Goal: Task Accomplishment & Management: Manage account settings

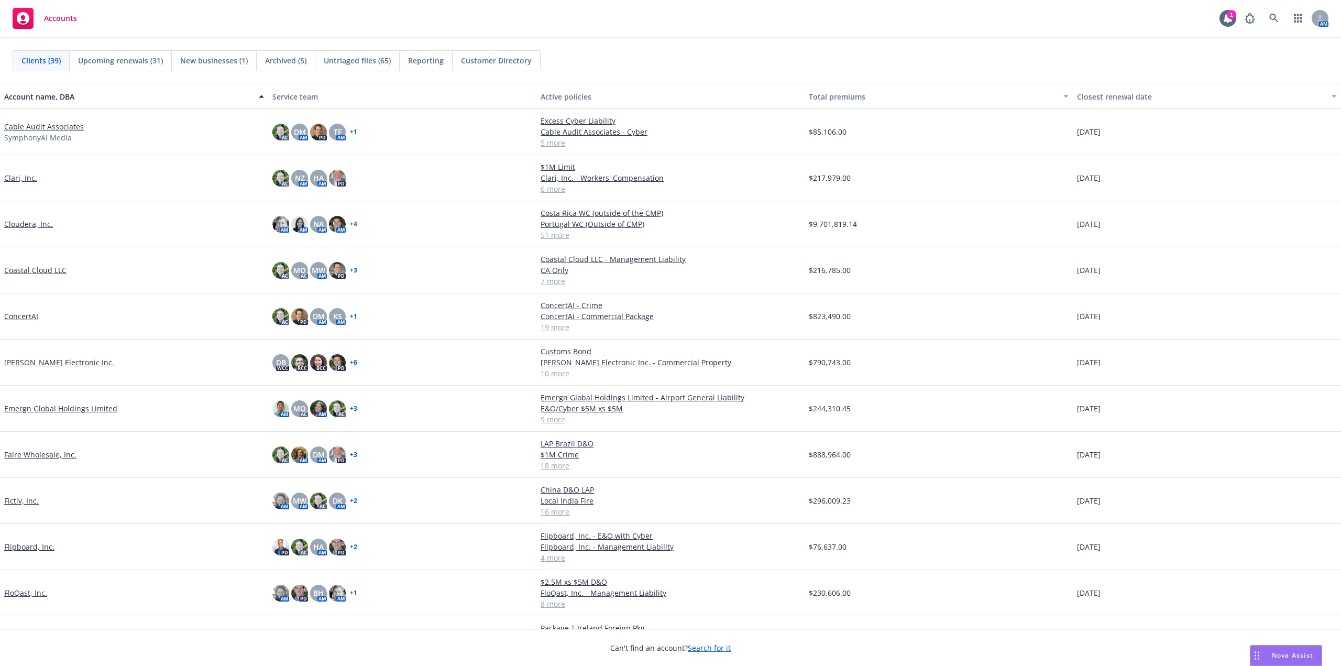
click at [25, 320] on link "ConcertAI" at bounding box center [21, 316] width 34 height 11
click at [30, 317] on link "ConcertAI" at bounding box center [21, 316] width 34 height 11
click at [29, 316] on link "ConcertAI" at bounding box center [21, 316] width 34 height 11
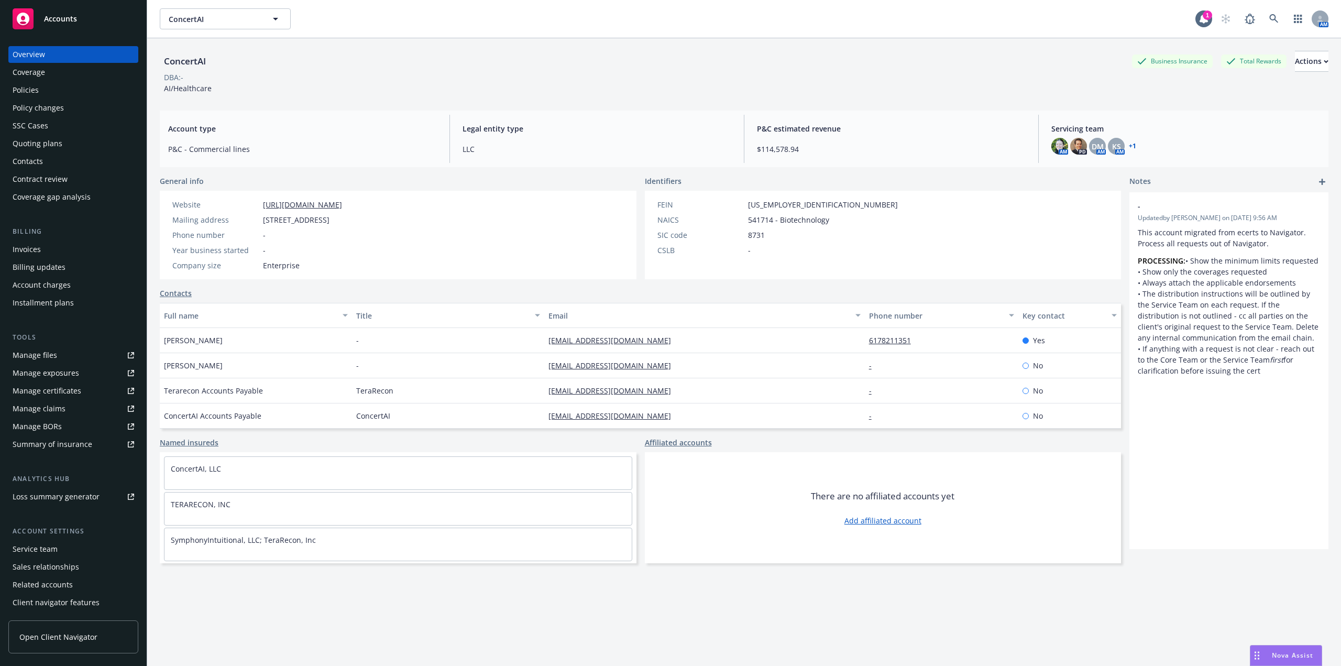
click at [44, 93] on div "Policies" at bounding box center [74, 90] width 122 height 17
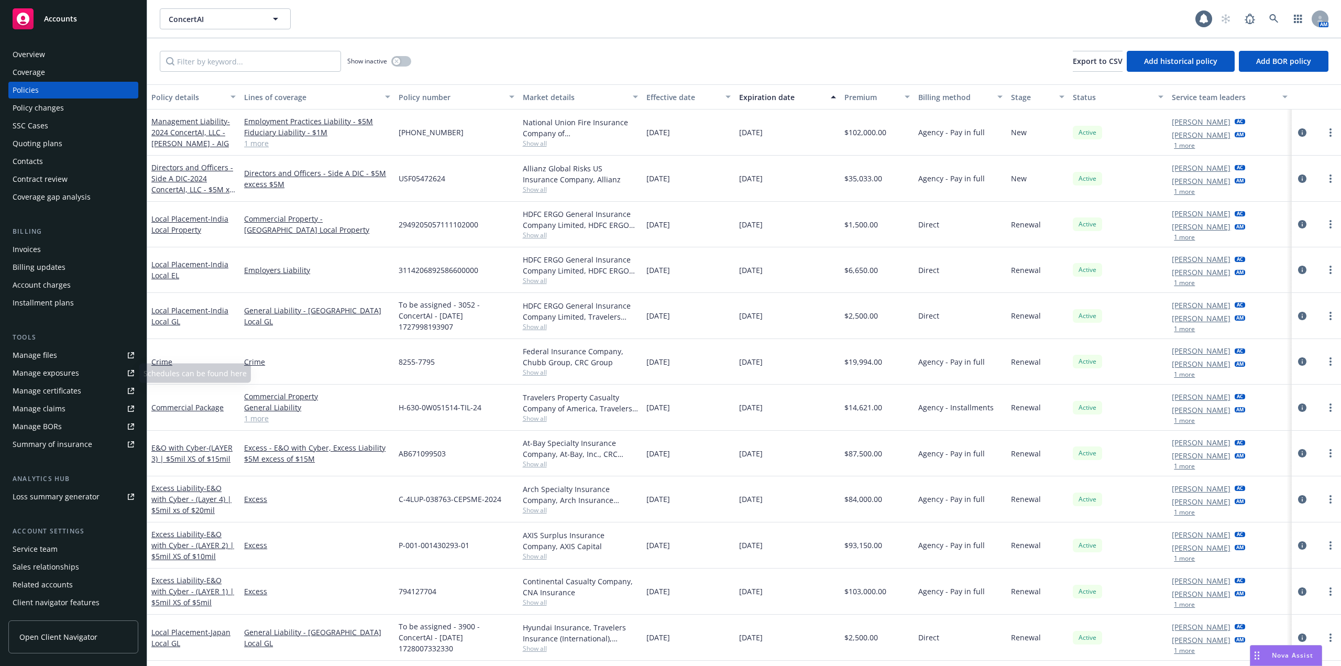
click at [128, 356] on icon at bounding box center [131, 355] width 6 height 6
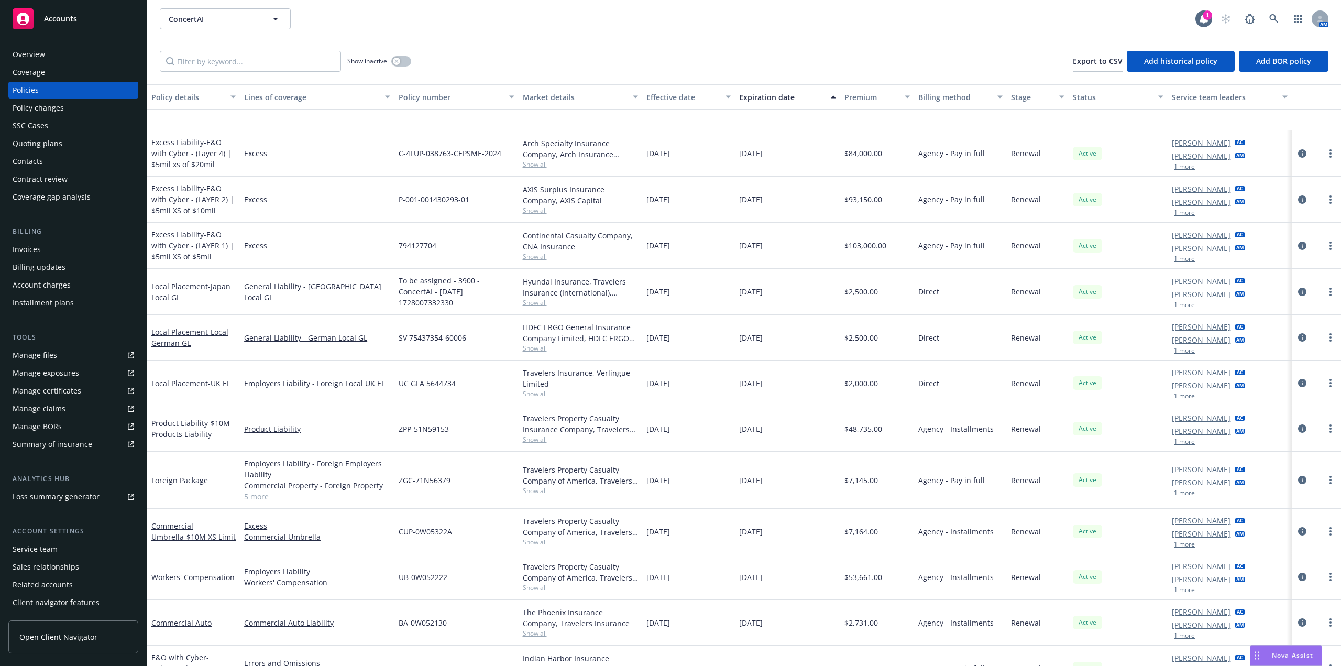
scroll to position [385, 0]
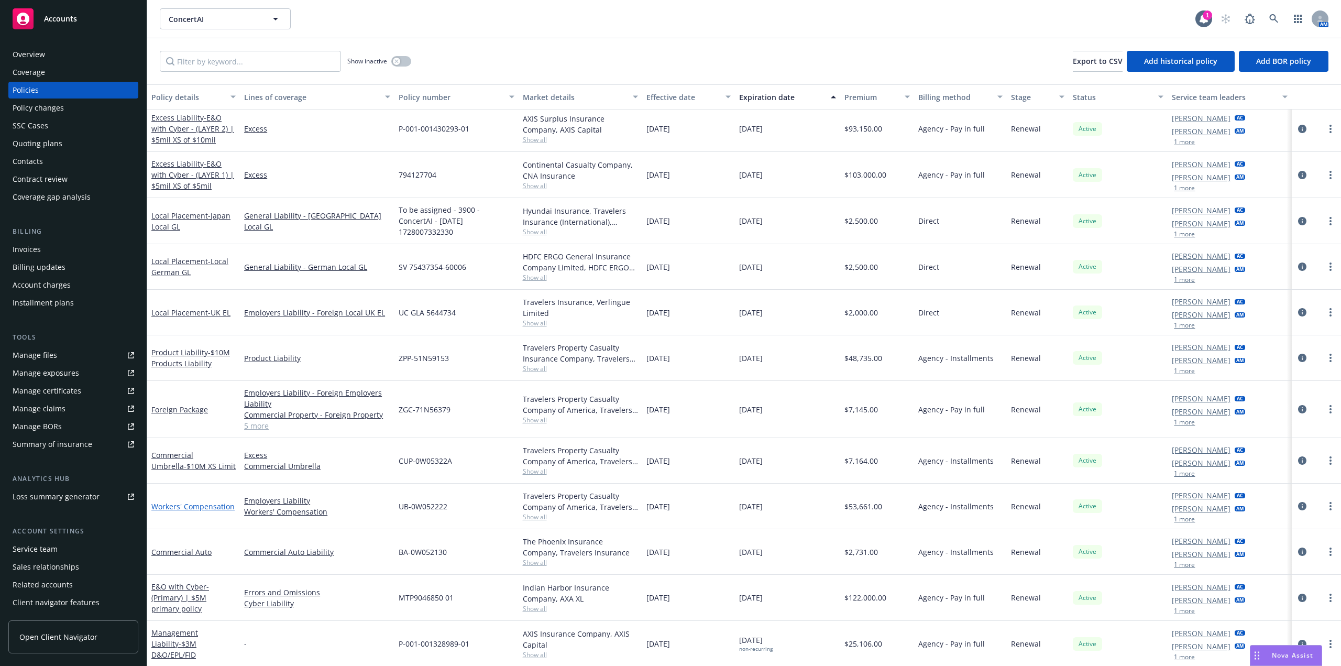
click at [209, 510] on link "Workers' Compensation" at bounding box center [192, 506] width 83 height 10
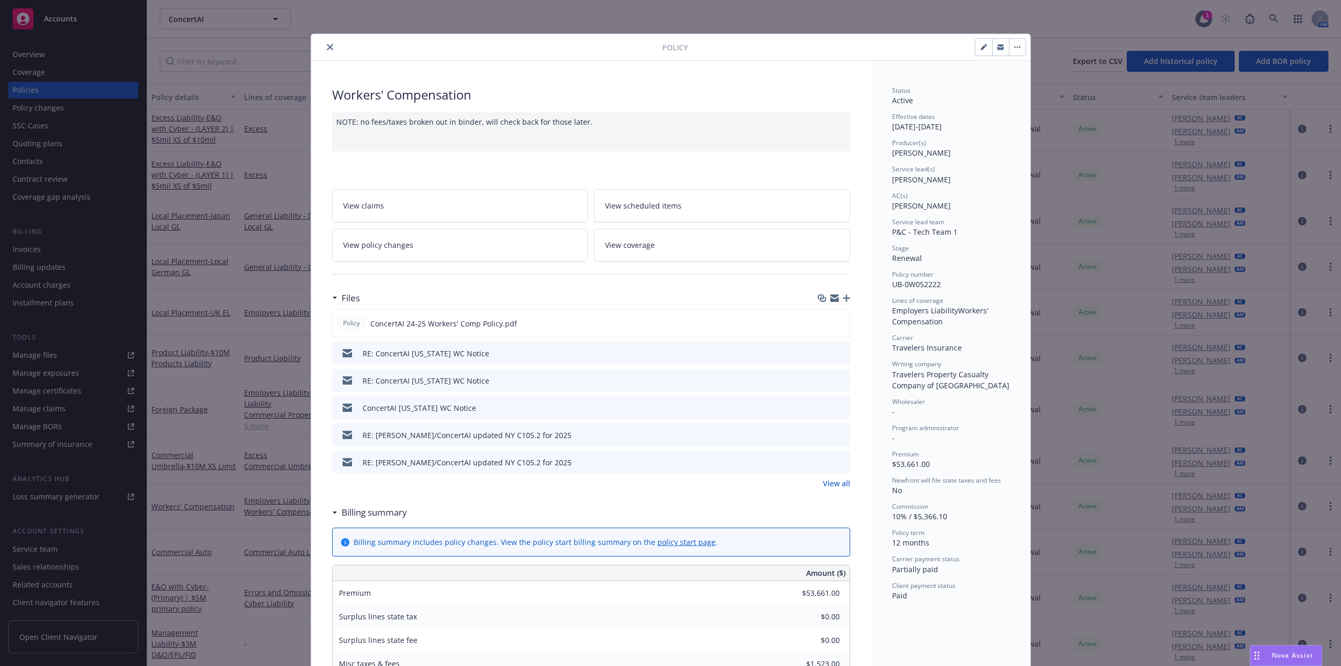
click at [836, 323] on icon "preview file" at bounding box center [839, 322] width 9 height 7
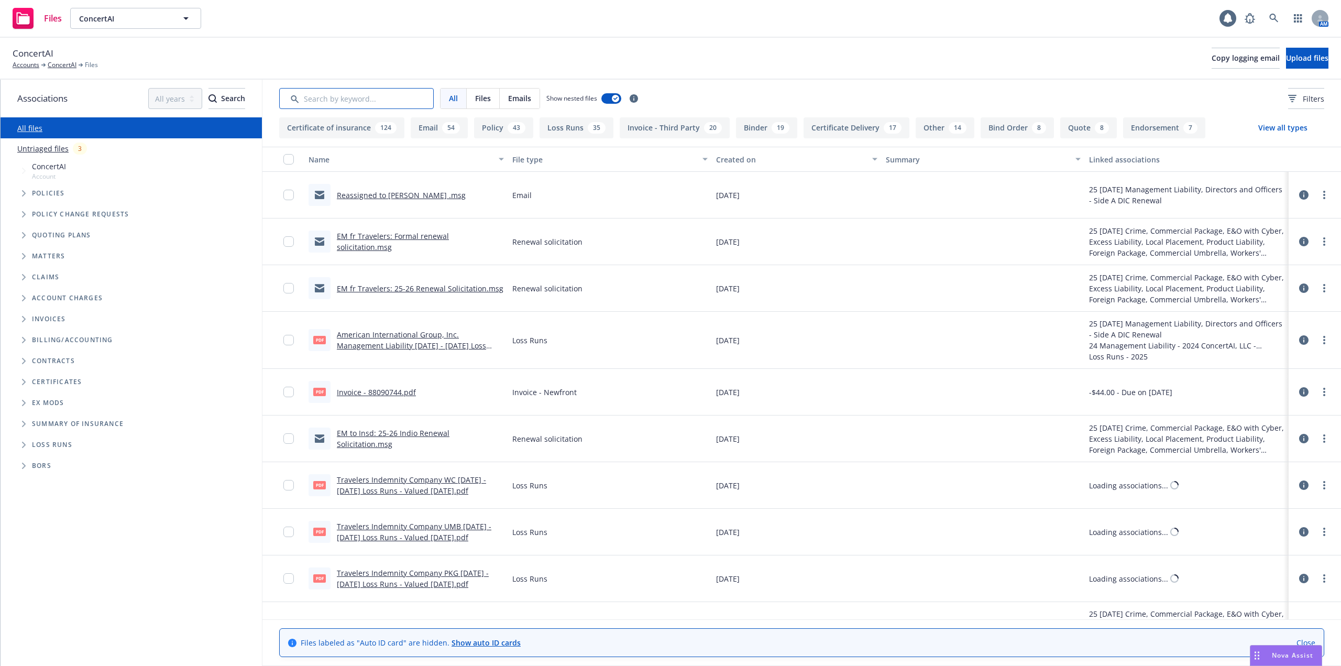
click at [372, 99] on input "Search by keyword..." at bounding box center [356, 98] width 154 height 21
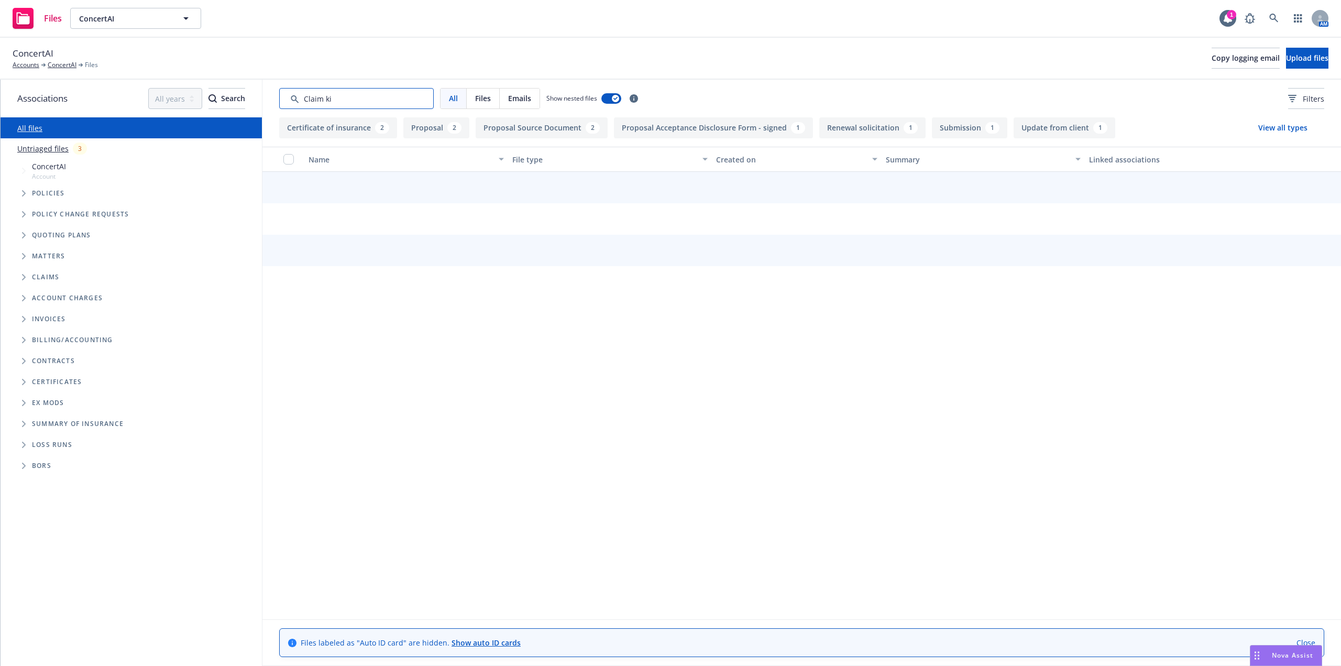
type input "Claim kit"
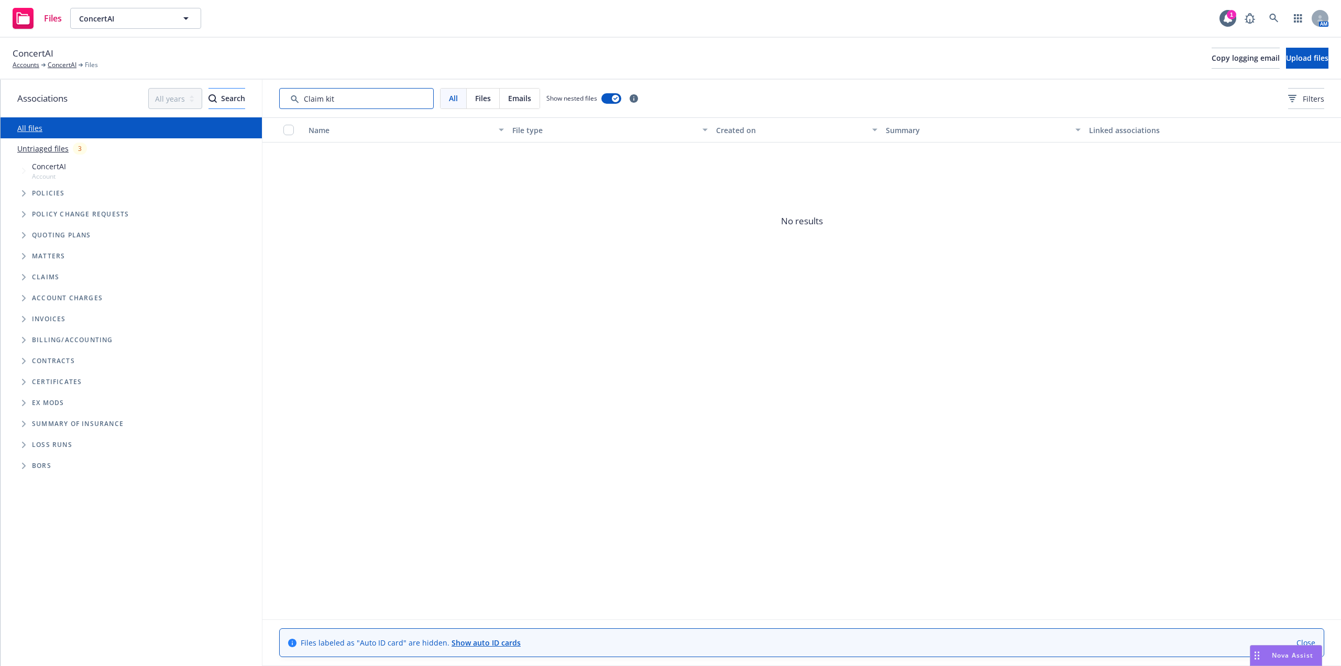
drag, startPoint x: 0, startPoint y: 0, endPoint x: 237, endPoint y: 94, distance: 254.8
click at [237, 94] on div "Associations All years 2027 2026 2025 2024 2023 2022 2021 2020 2019 2018 2017 2…" at bounding box center [671, 373] width 1340 height 586
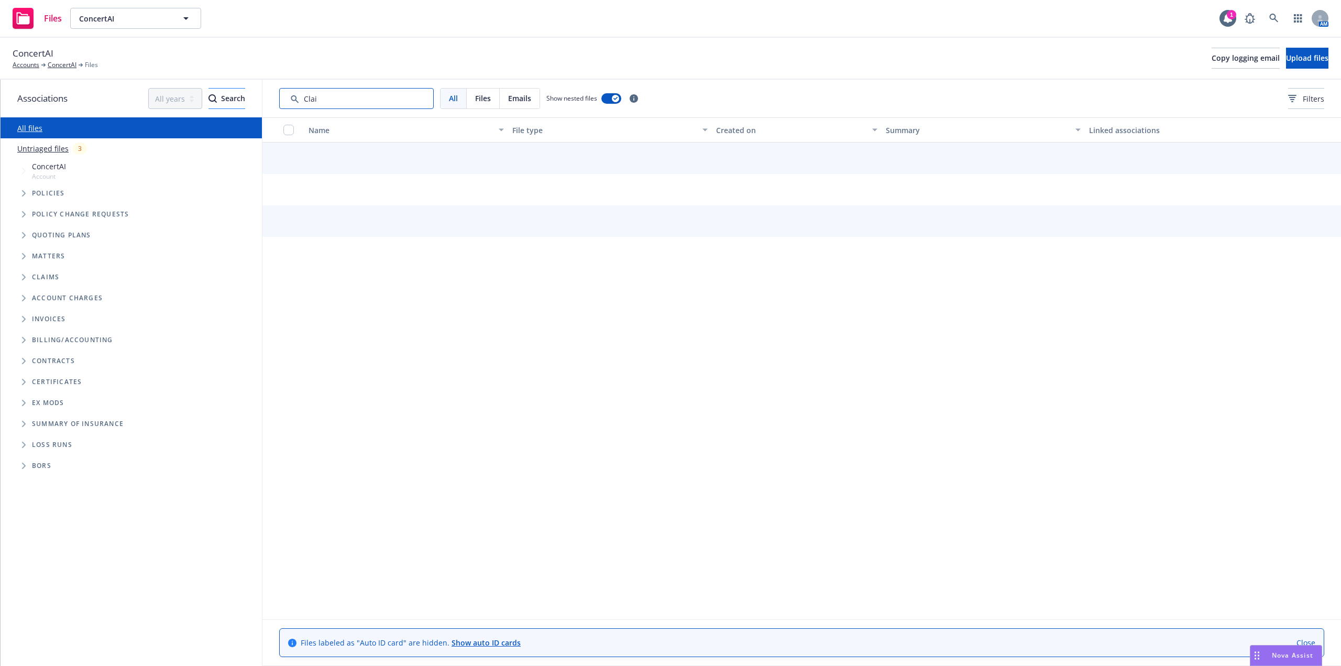
type input "Claim"
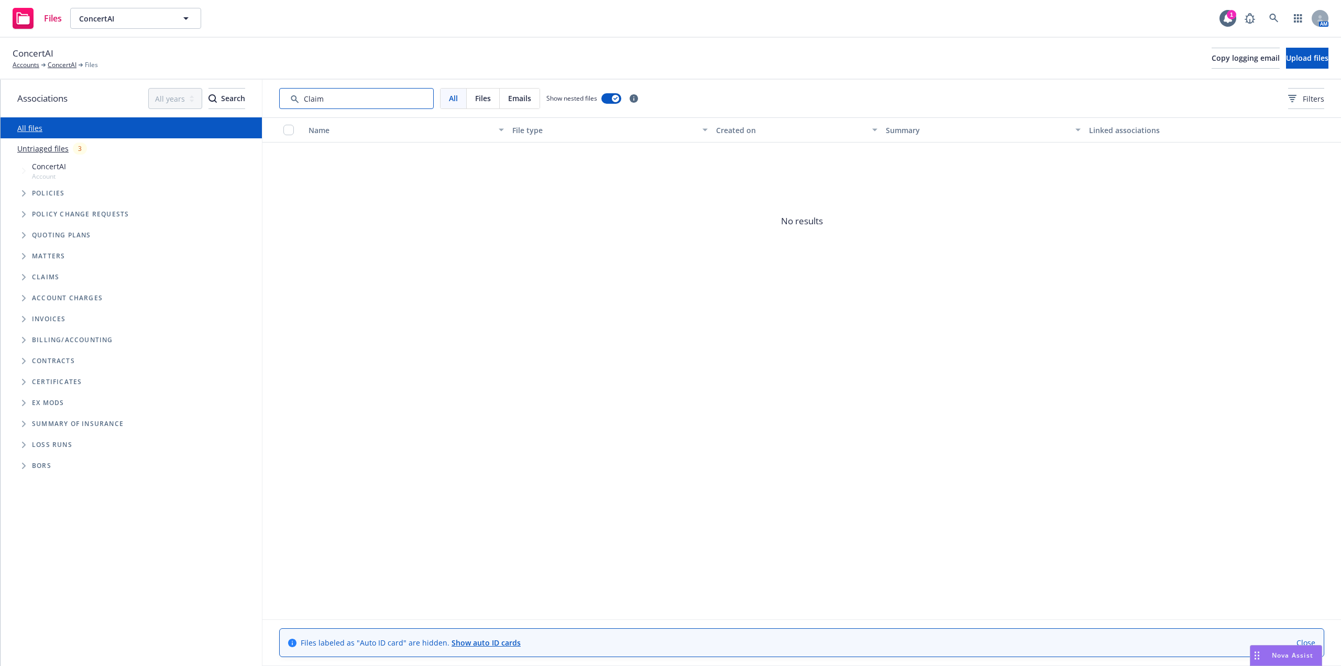
click at [352, 103] on input "Search by keyword..." at bounding box center [356, 98] width 154 height 21
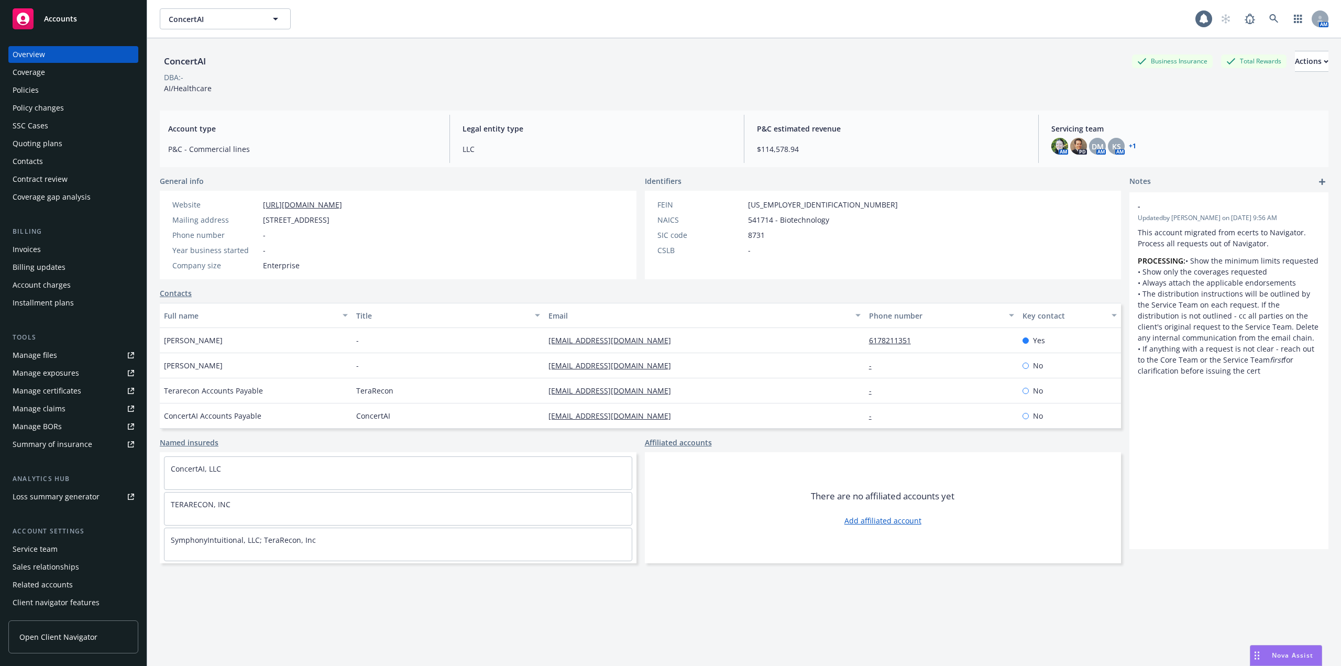
click at [57, 91] on div "Policies" at bounding box center [74, 90] width 122 height 17
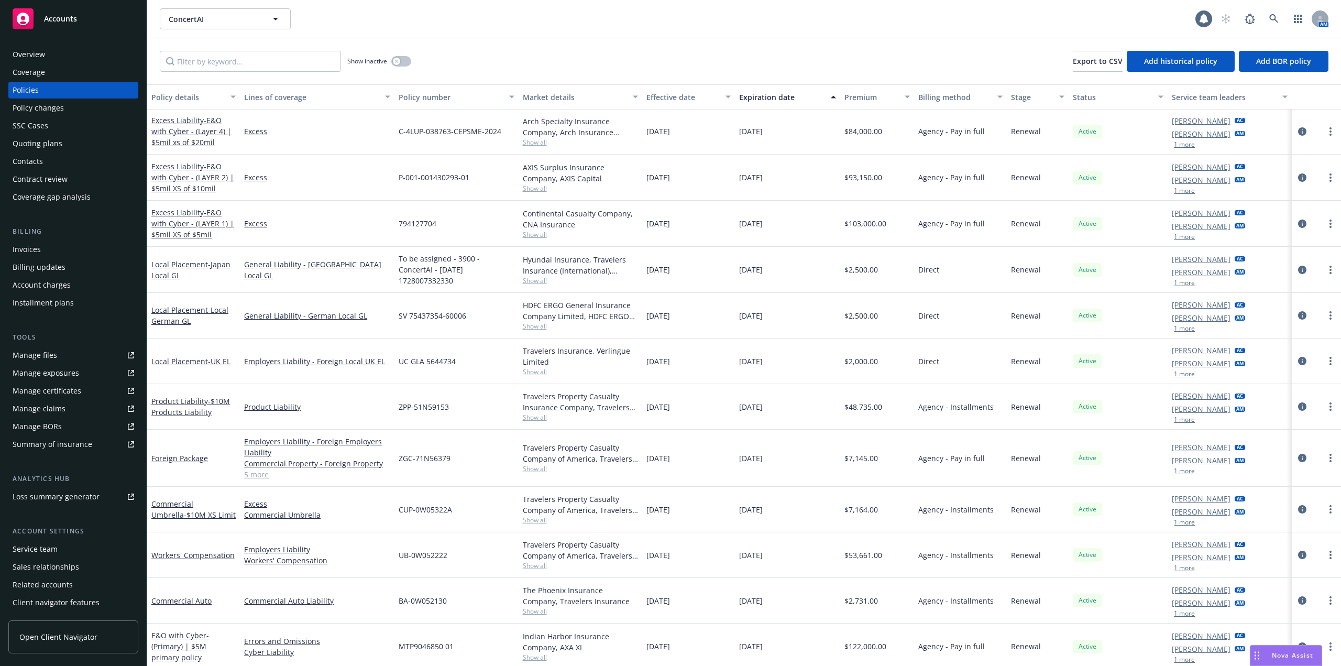
scroll to position [385, 0]
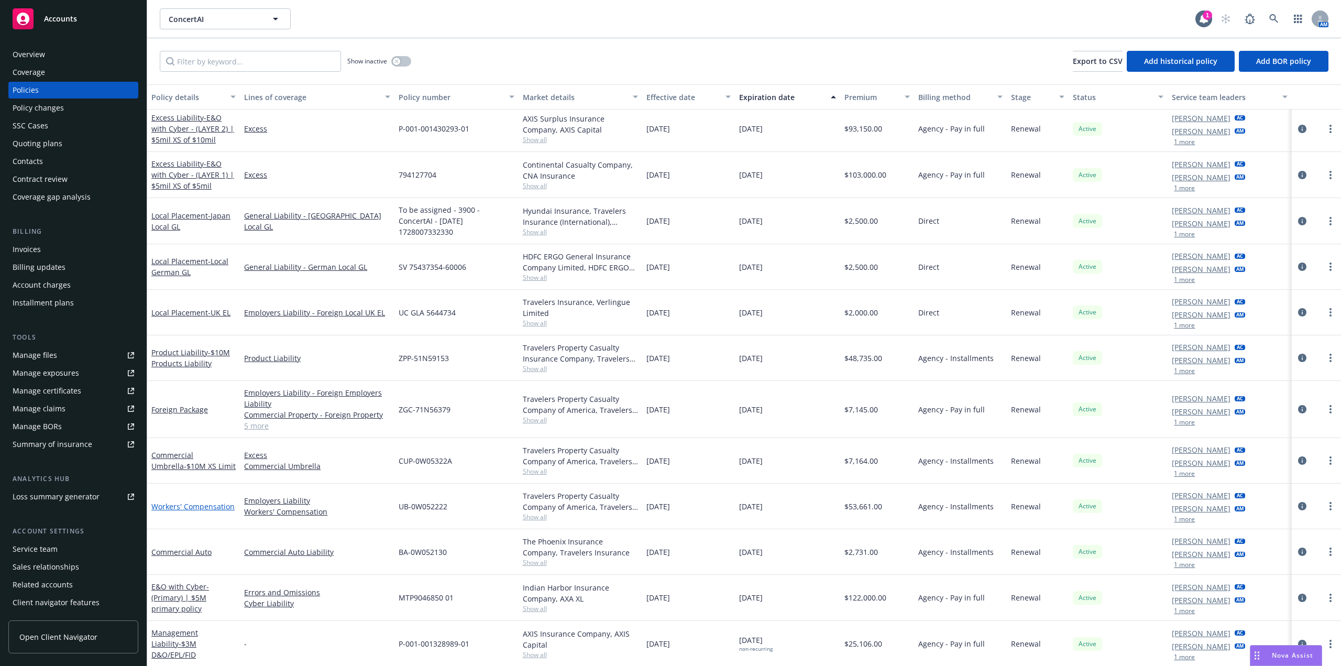
click at [213, 502] on link "Workers' Compensation" at bounding box center [192, 506] width 83 height 10
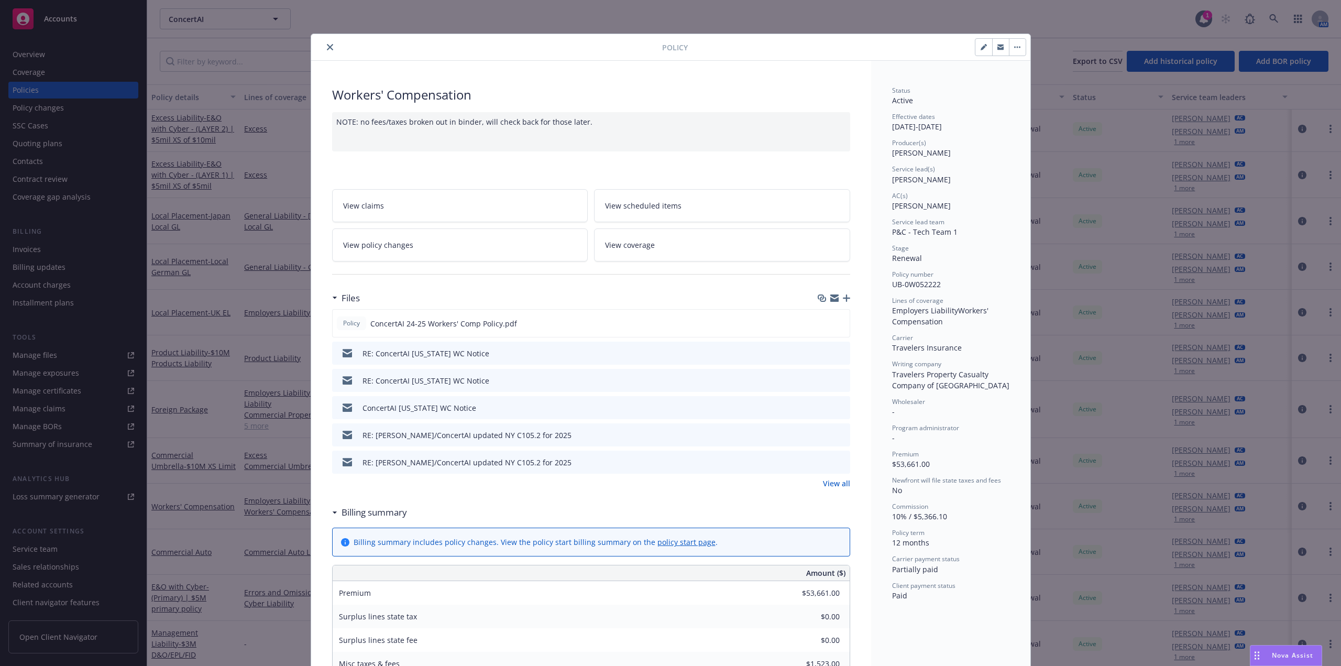
click at [489, 118] on div "NOTE: no fees/taxes broken out in binder, will check back for those later." at bounding box center [591, 131] width 518 height 39
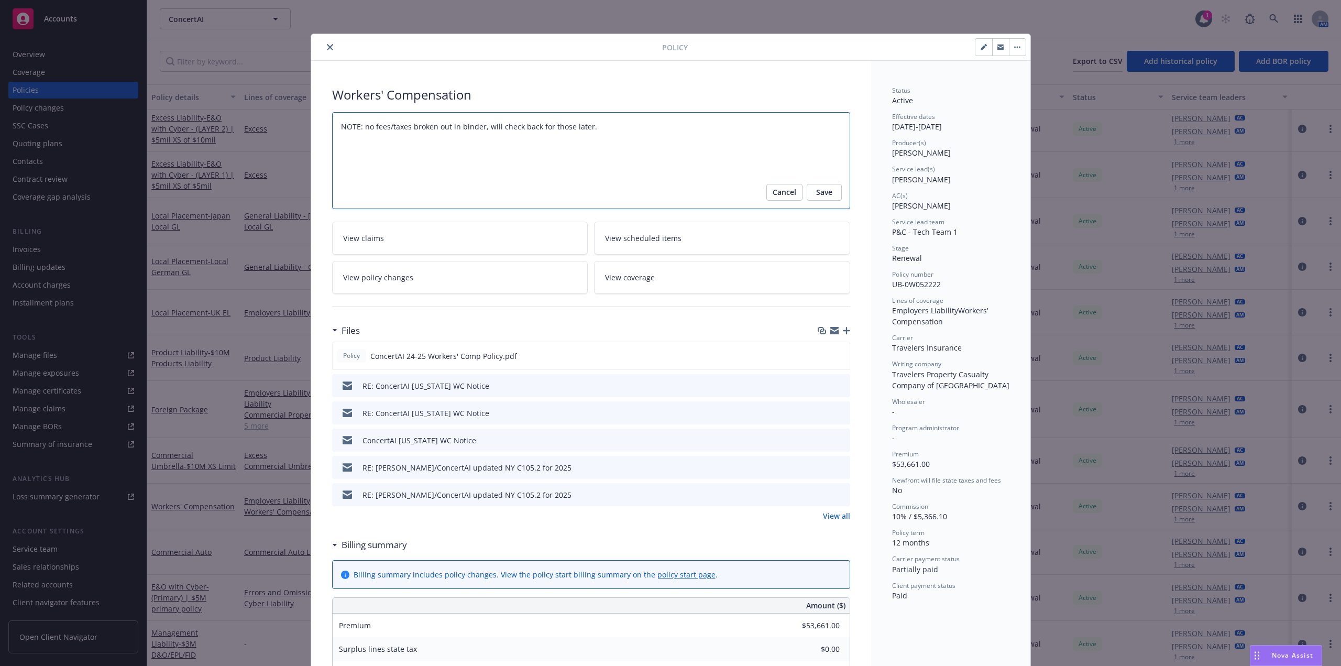
click at [612, 133] on textarea "NOTE: no fees/taxes broken out in binder, will check back for those later." at bounding box center [591, 160] width 518 height 97
click at [594, 133] on textarea "NOTE: no fees/taxes broken out in binder, will check back for those later." at bounding box center [591, 160] width 518 height 97
click at [829, 196] on button "Save" at bounding box center [824, 192] width 35 height 17
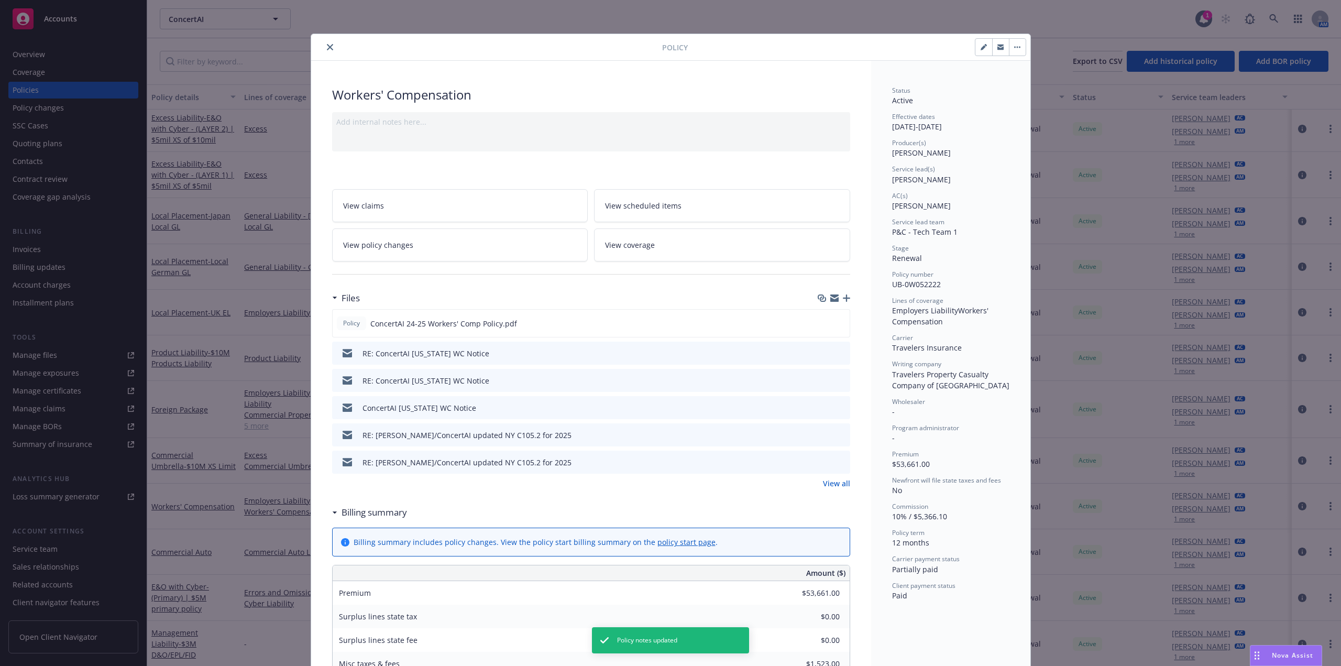
click at [838, 354] on icon "preview file" at bounding box center [839, 352] width 9 height 7
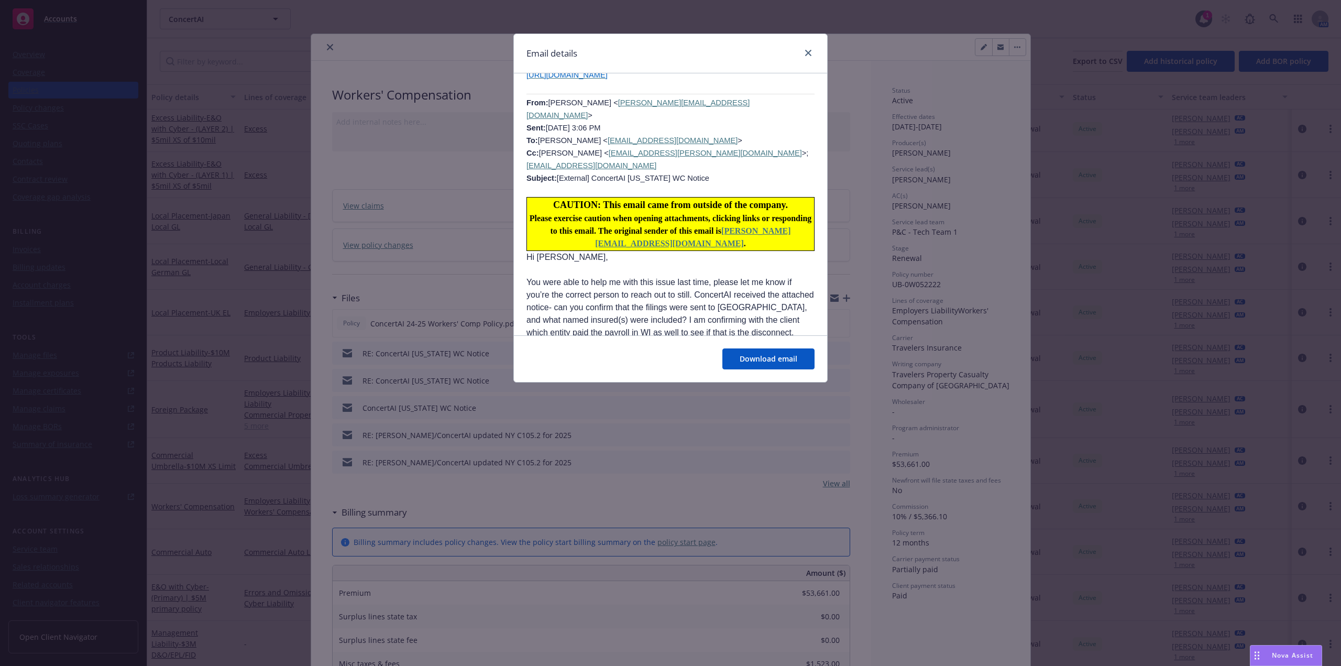
scroll to position [922, 0]
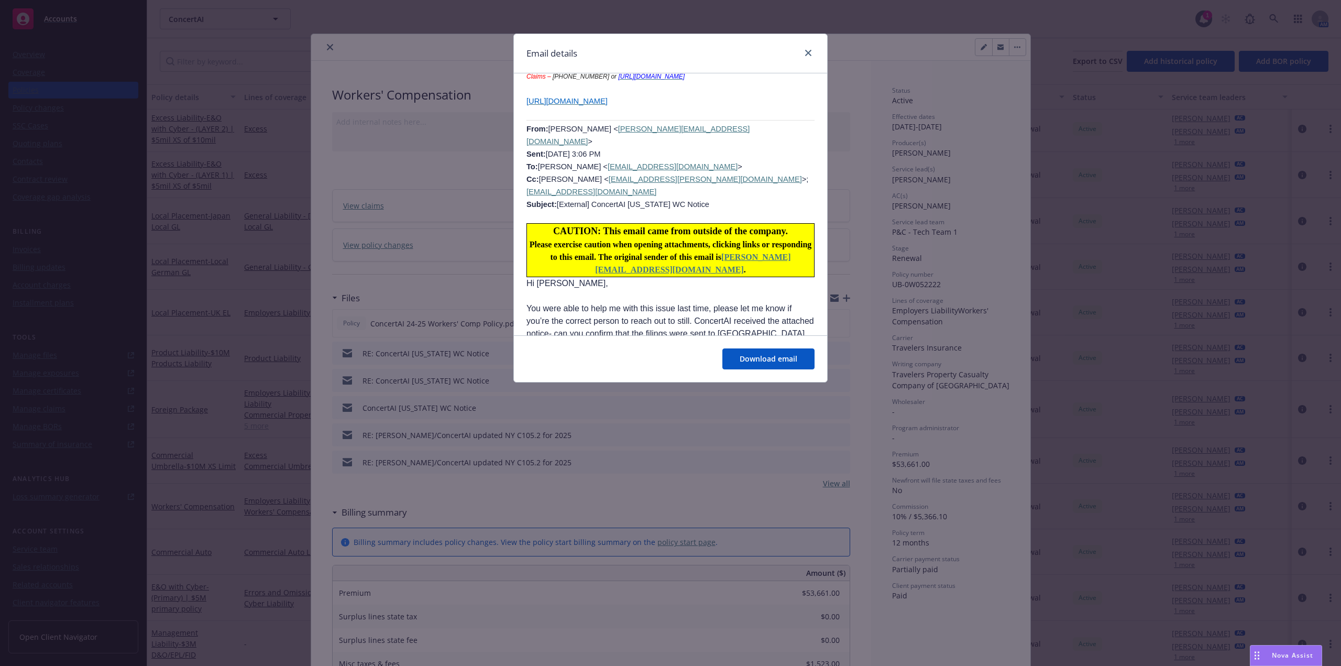
click at [657, 162] on link "[EMAIL_ADDRESS][DOMAIN_NAME]" at bounding box center [673, 166] width 130 height 8
drag, startPoint x: 461, startPoint y: 176, endPoint x: 463, endPoint y: 171, distance: 5.5
click at [461, 176] on div "Email details RE: ConcertAI [US_STATE] WC Notice [DATE] 1:58 PM From: [PERSON_N…" at bounding box center [670, 333] width 1341 height 666
click at [814, 49] on div "Email details" at bounding box center [670, 53] width 313 height 39
click at [812, 49] on link "close" at bounding box center [808, 53] width 13 height 13
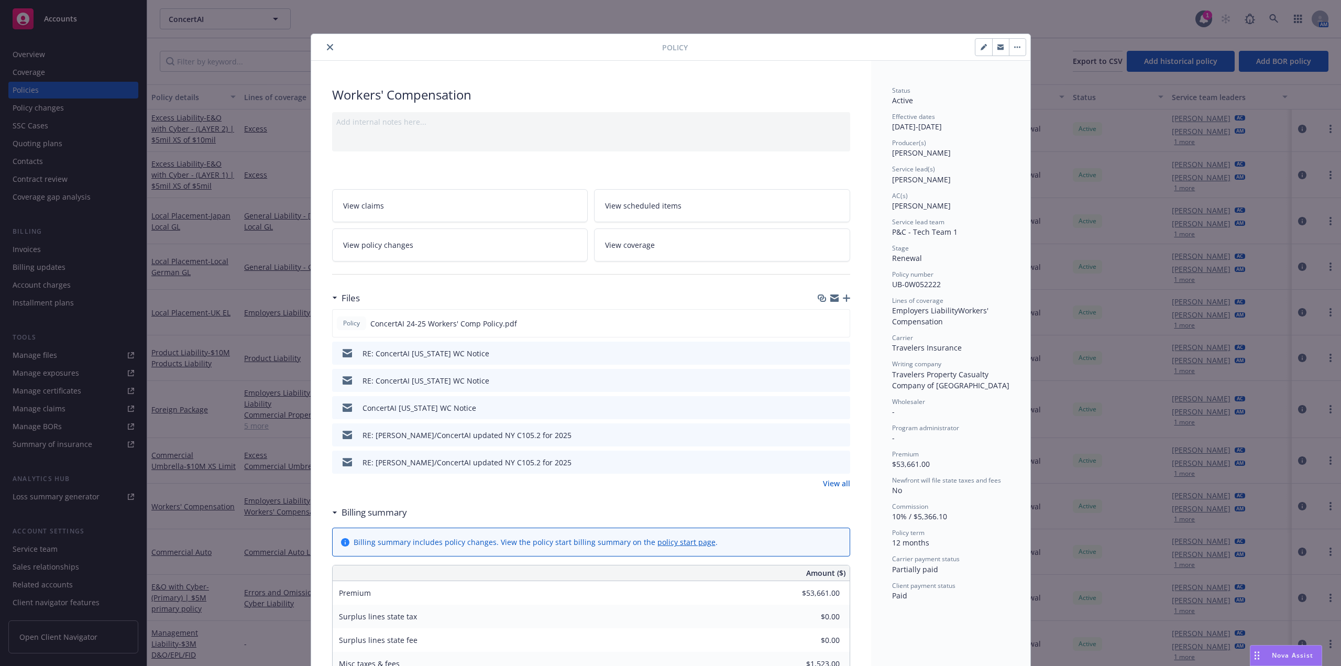
click at [441, 120] on div "Add internal notes here..." at bounding box center [591, 121] width 510 height 11
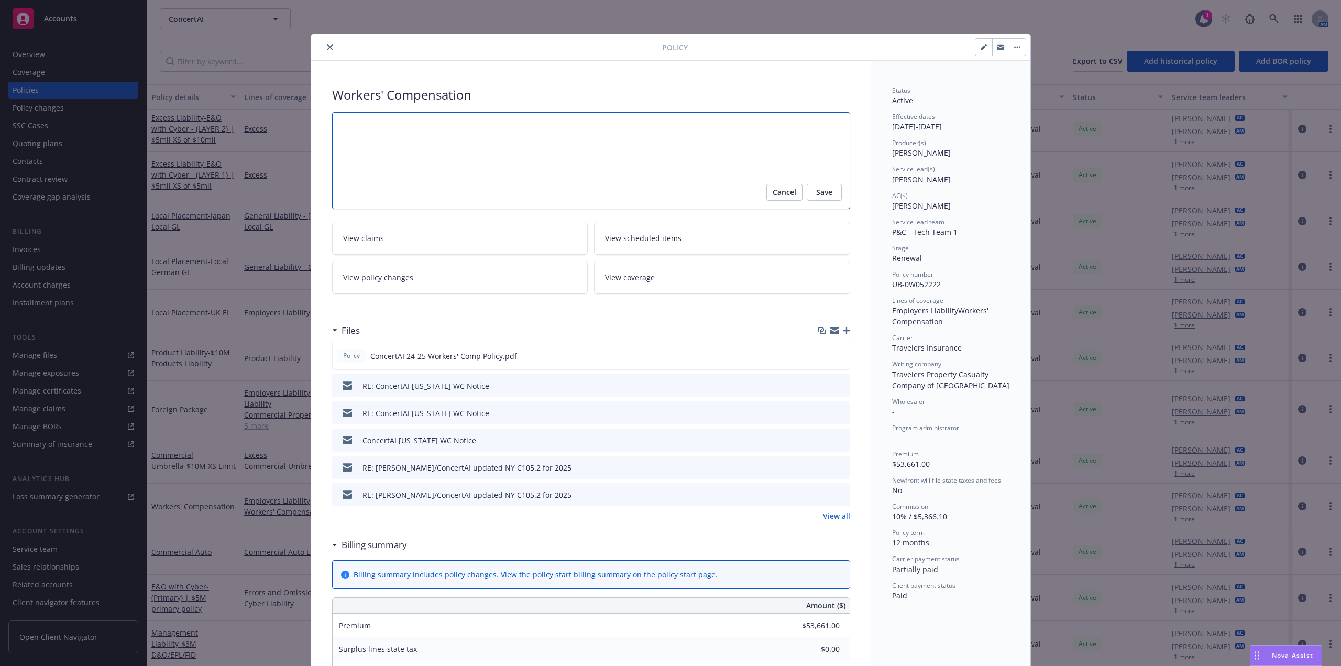
click at [385, 134] on textarea at bounding box center [591, 160] width 518 height 97
type textarea "x"
type textarea "U"
type textarea "x"
type textarea "UW"
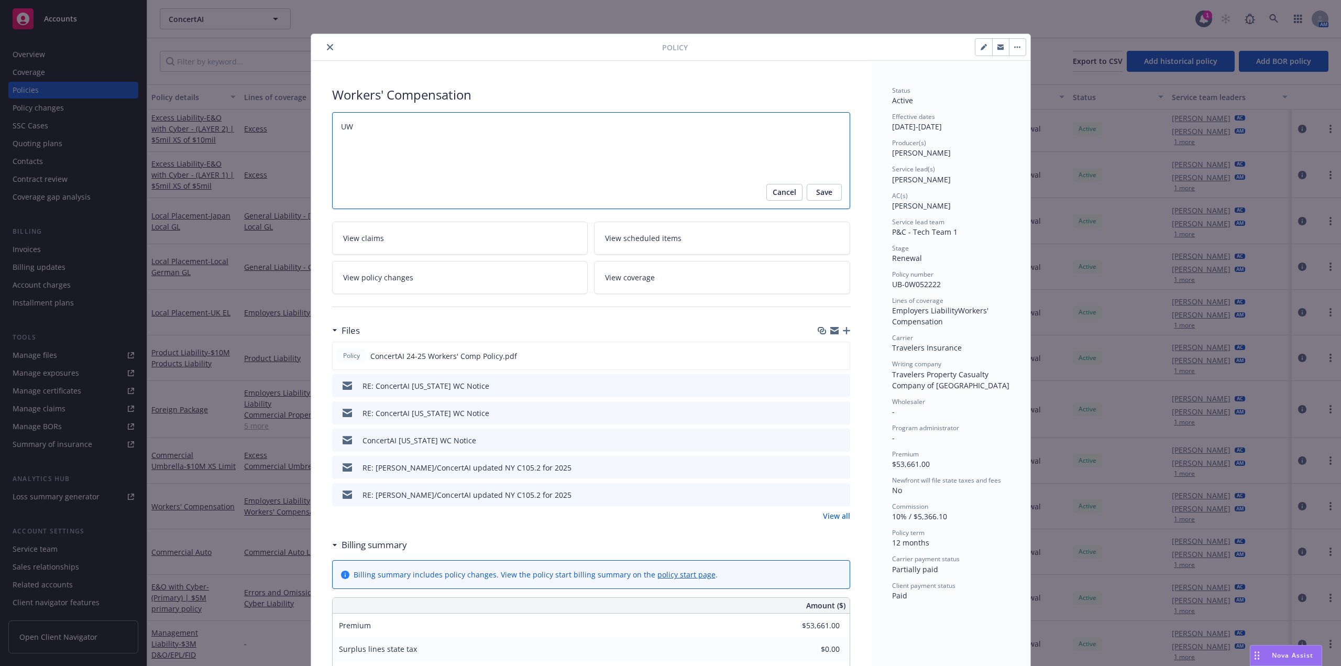
type textarea "x"
type textarea "UW:"
paste textarea "[EMAIL_ADDRESS][DOMAIN_NAME]"
type textarea "x"
type textarea "[GEOGRAPHIC_DATA]: [EMAIL_ADDRESS][DOMAIN_NAME]"
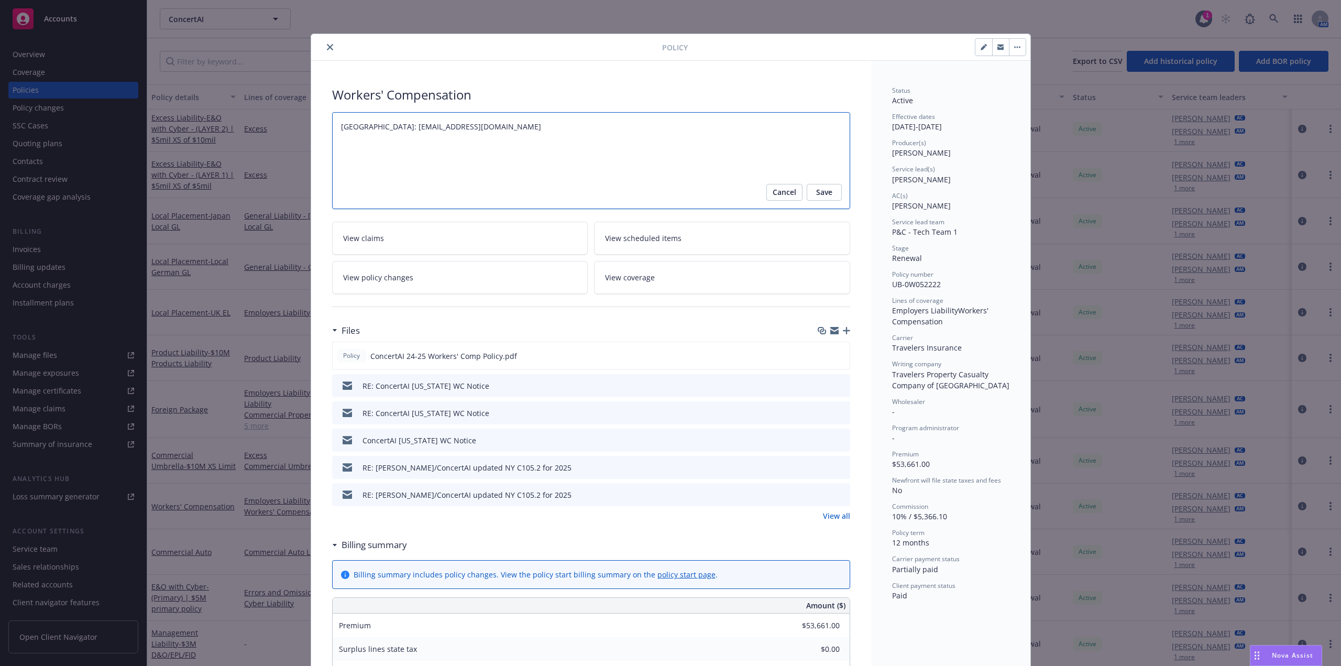
type textarea "x"
type textarea "[GEOGRAPHIC_DATA]: [EMAIL_ADDRESS][DOMAIN_NAME]"
type textarea "x"
type textarea "[GEOGRAPHIC_DATA]: [EMAIL_ADDRESS][DOMAIN_NAME] K"
type textarea "x"
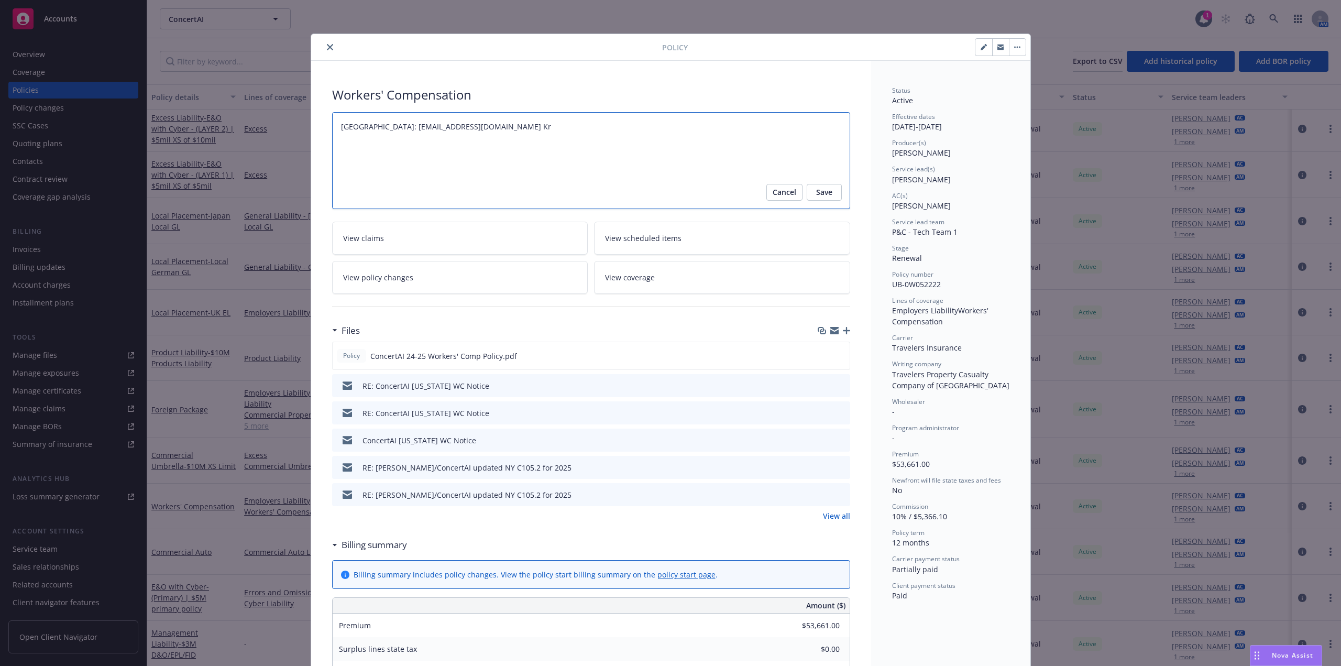
type textarea "[GEOGRAPHIC_DATA]: [EMAIL_ADDRESS][DOMAIN_NAME] Kri"
type textarea "x"
type textarea "[GEOGRAPHIC_DATA]: [EMAIL_ADDRESS][DOMAIN_NAME] [PERSON_NAME]"
type textarea "x"
type textarea "[GEOGRAPHIC_DATA]: [EMAIL_ADDRESS][DOMAIN_NAME] Krist"
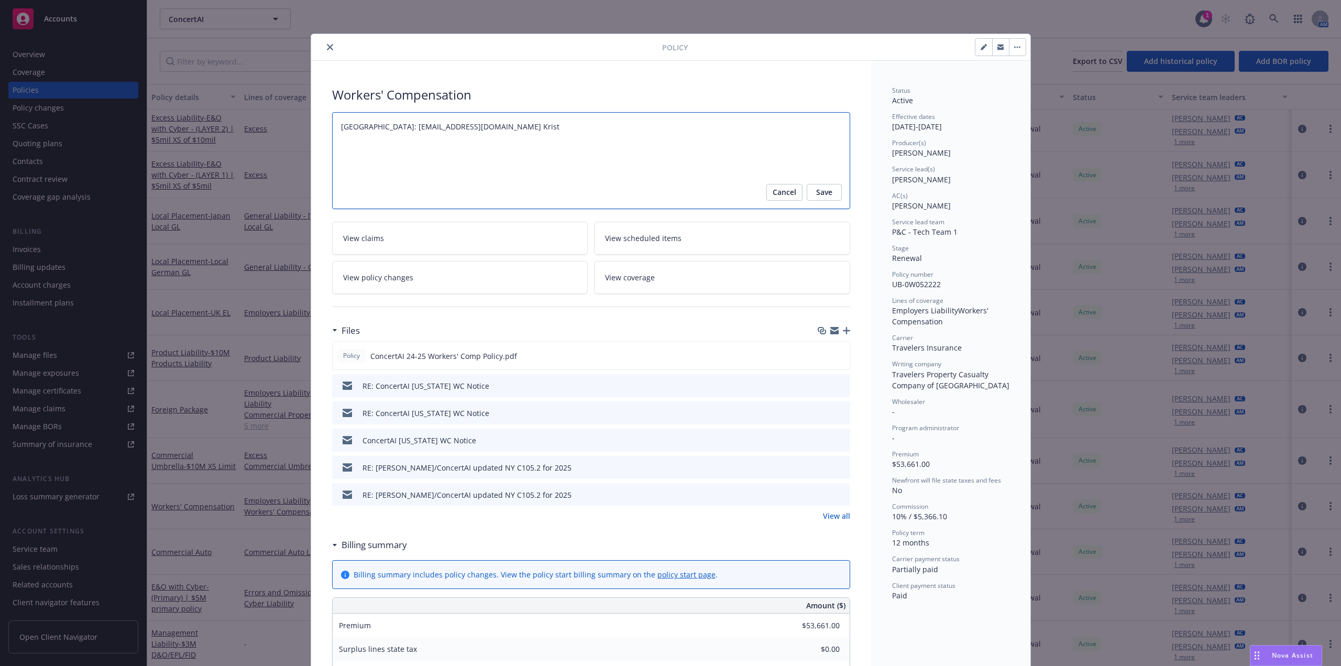
type textarea "x"
type textarea "[GEOGRAPHIC_DATA]: [EMAIL_ADDRESS][DOMAIN_NAME] [PERSON_NAME]"
type textarea "x"
type textarea "[GEOGRAPHIC_DATA]: [EMAIL_ADDRESS][DOMAIN_NAME] [PERSON_NAME]"
type textarea "x"
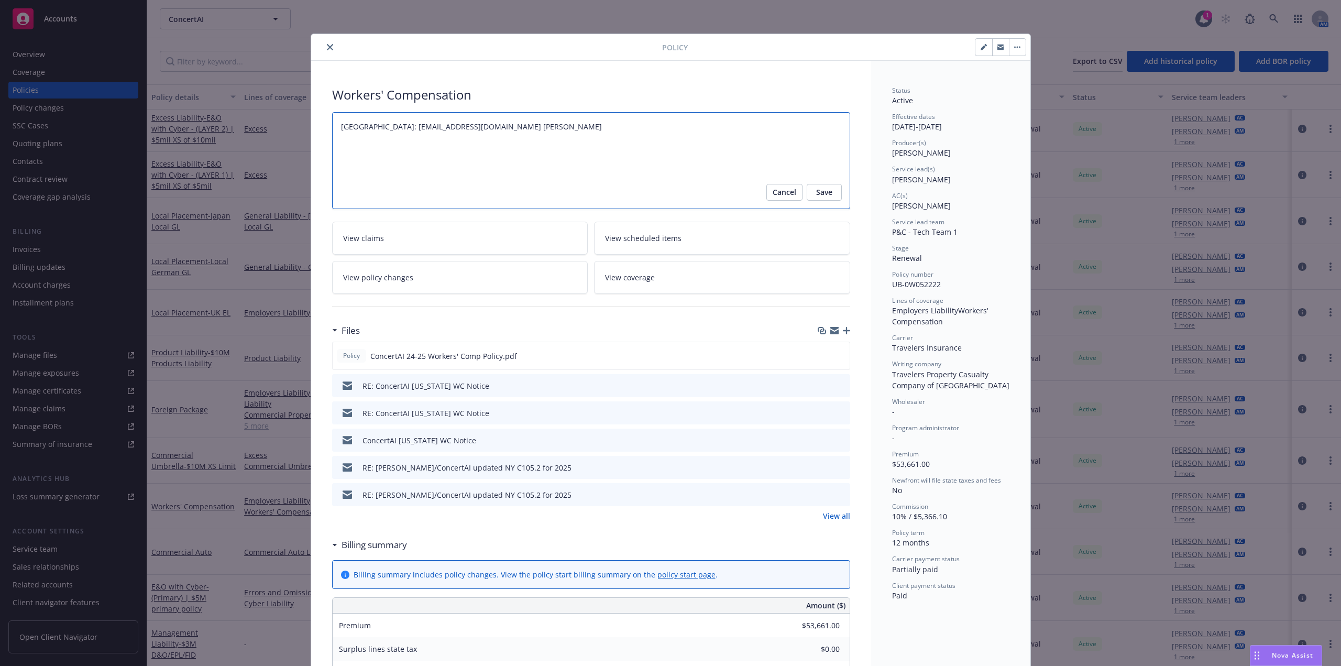
type textarea "[GEOGRAPHIC_DATA]: [EMAIL_ADDRESS][DOMAIN_NAME] [PERSON_NAME]"
type textarea "x"
type textarea "[GEOGRAPHIC_DATA]: [EMAIL_ADDRESS][DOMAIN_NAME] [PERSON_NAME]"
type textarea "x"
type textarea "[GEOGRAPHIC_DATA]: [EMAIL_ADDRESS][DOMAIN_NAME] [PERSON_NAME]"
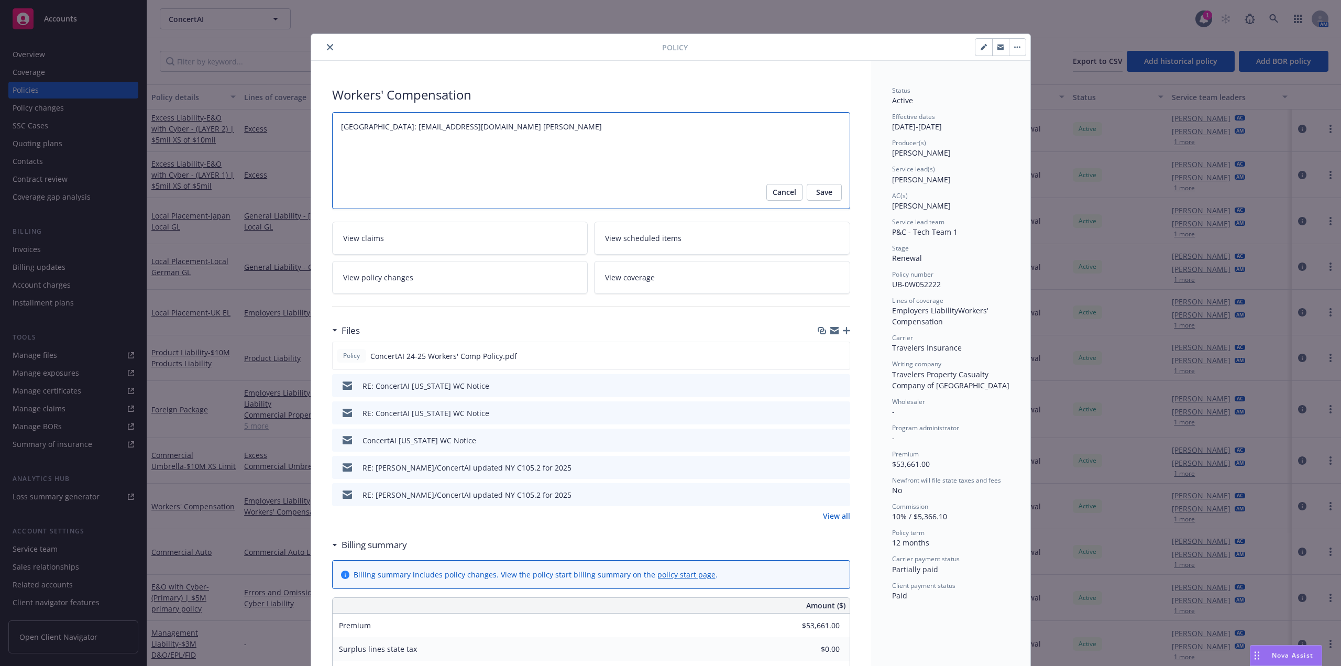
type textarea "x"
type textarea "[GEOGRAPHIC_DATA]: [EMAIL_ADDRESS][DOMAIN_NAME] [PERSON_NAME]"
type textarea "x"
type textarea "[GEOGRAPHIC_DATA]: [EMAIL_ADDRESS][DOMAIN_NAME] [PERSON_NAME]"
type textarea "x"
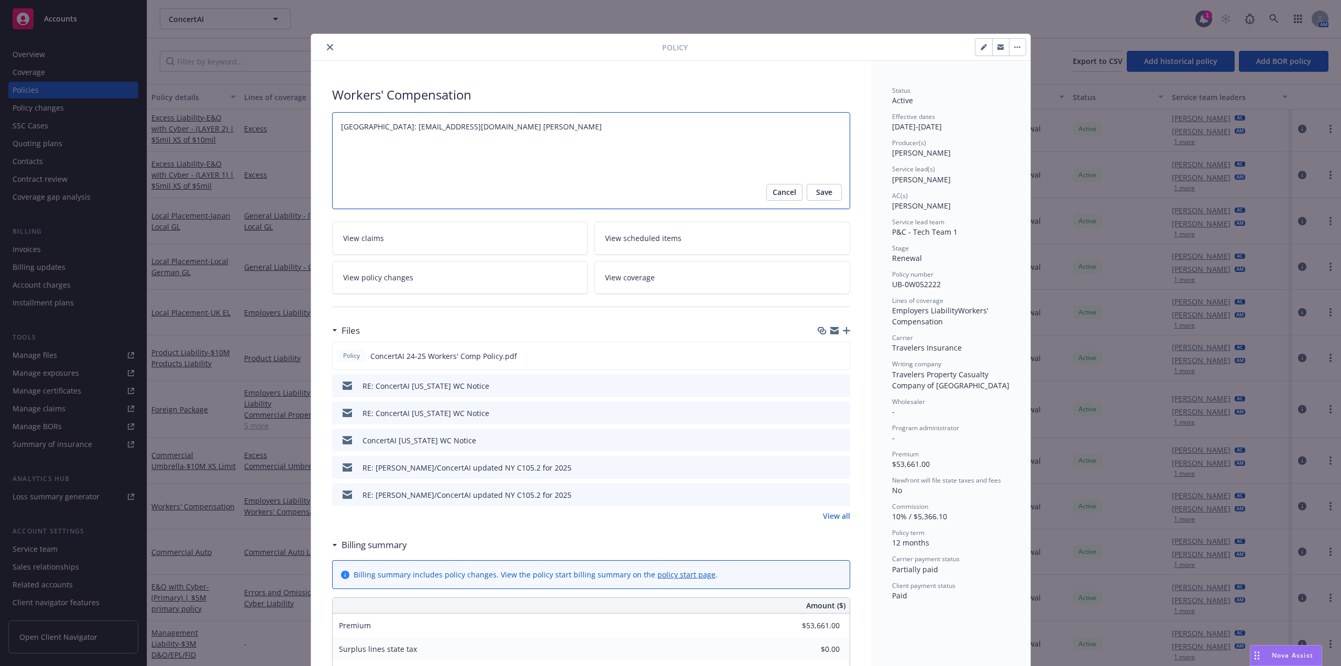
type textarea "[GEOGRAPHIC_DATA]: [EMAIL_ADDRESS][DOMAIN_NAME] [PERSON_NAME]"
type textarea "x"
type textarea "[GEOGRAPHIC_DATA]: [EMAIL_ADDRESS][DOMAIN_NAME] [PERSON_NAME]"
type textarea "x"
type textarea "[GEOGRAPHIC_DATA]: [EMAIL_ADDRESS][DOMAIN_NAME] [PERSON_NAME]"
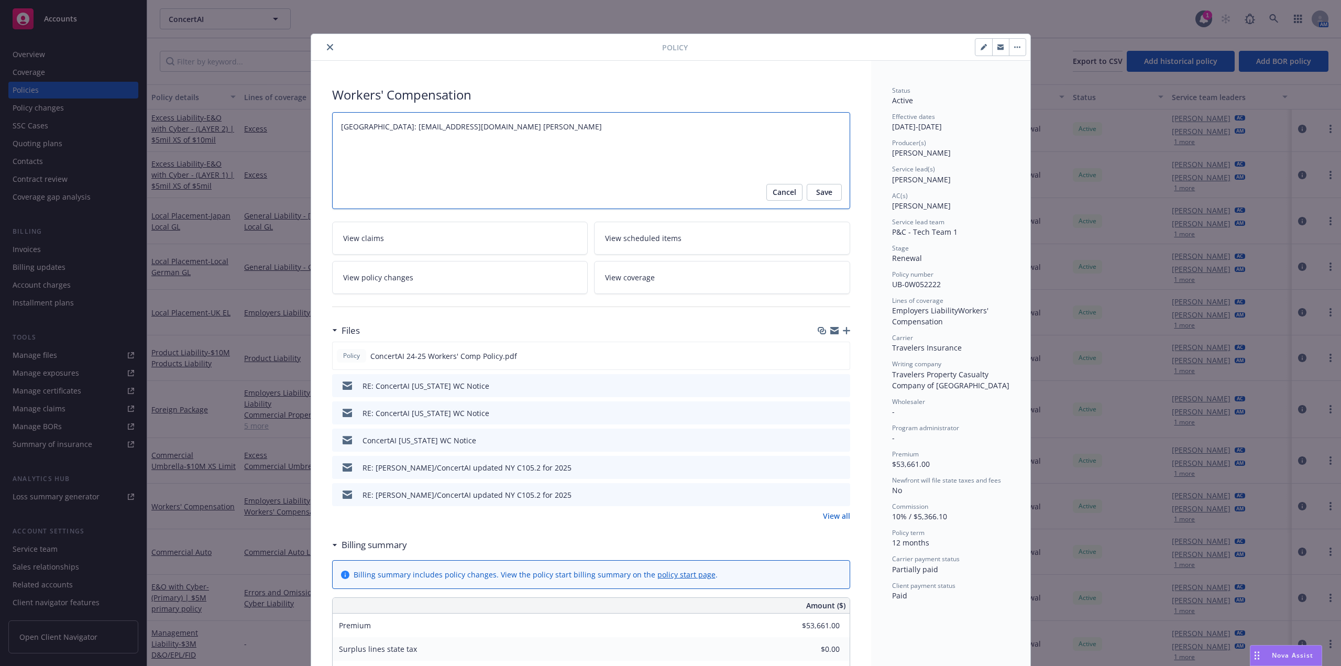
type textarea "x"
type textarea "[GEOGRAPHIC_DATA]: [EMAIL_ADDRESS][DOMAIN_NAME] [PERSON_NAME]"
click at [809, 190] on button "Save" at bounding box center [824, 192] width 35 height 17
type textarea "x"
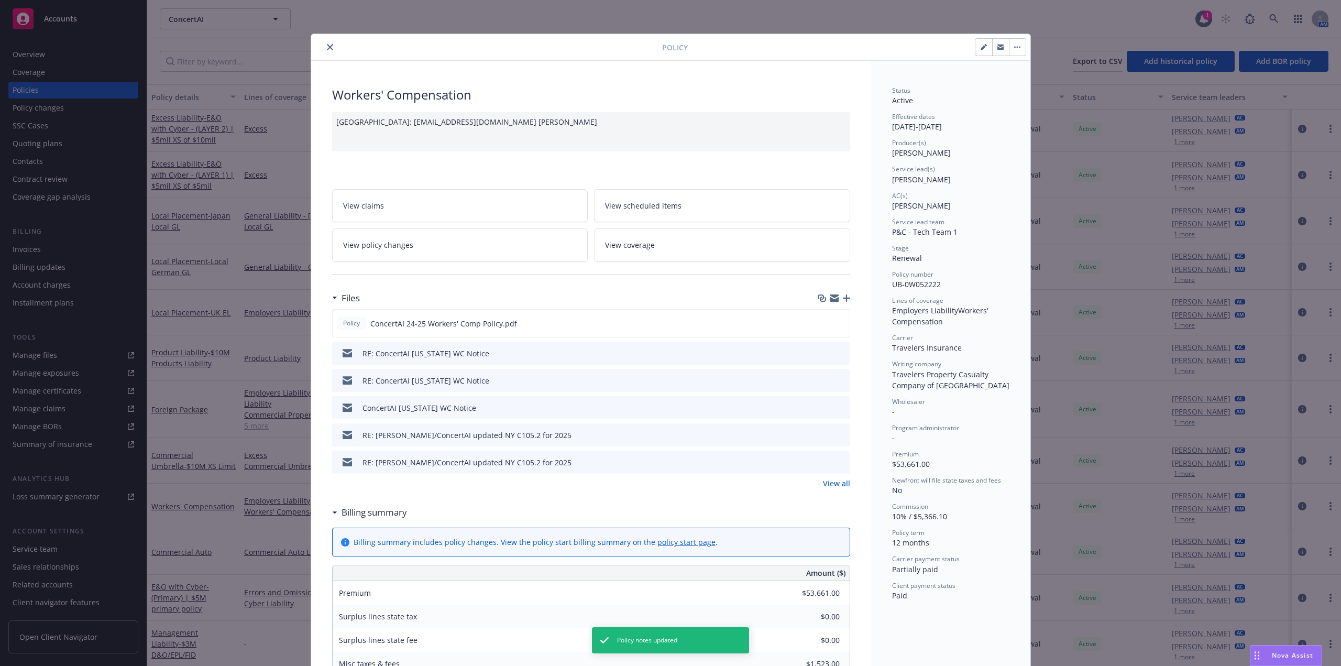
click at [1018, 48] on button "button" at bounding box center [1017, 47] width 17 height 17
click at [1001, 49] on button "button" at bounding box center [1000, 47] width 17 height 17
drag, startPoint x: 911, startPoint y: 290, endPoint x: 952, endPoint y: 290, distance: 40.9
click at [952, 290] on div "Policy number UB-0W052222" at bounding box center [950, 280] width 117 height 20
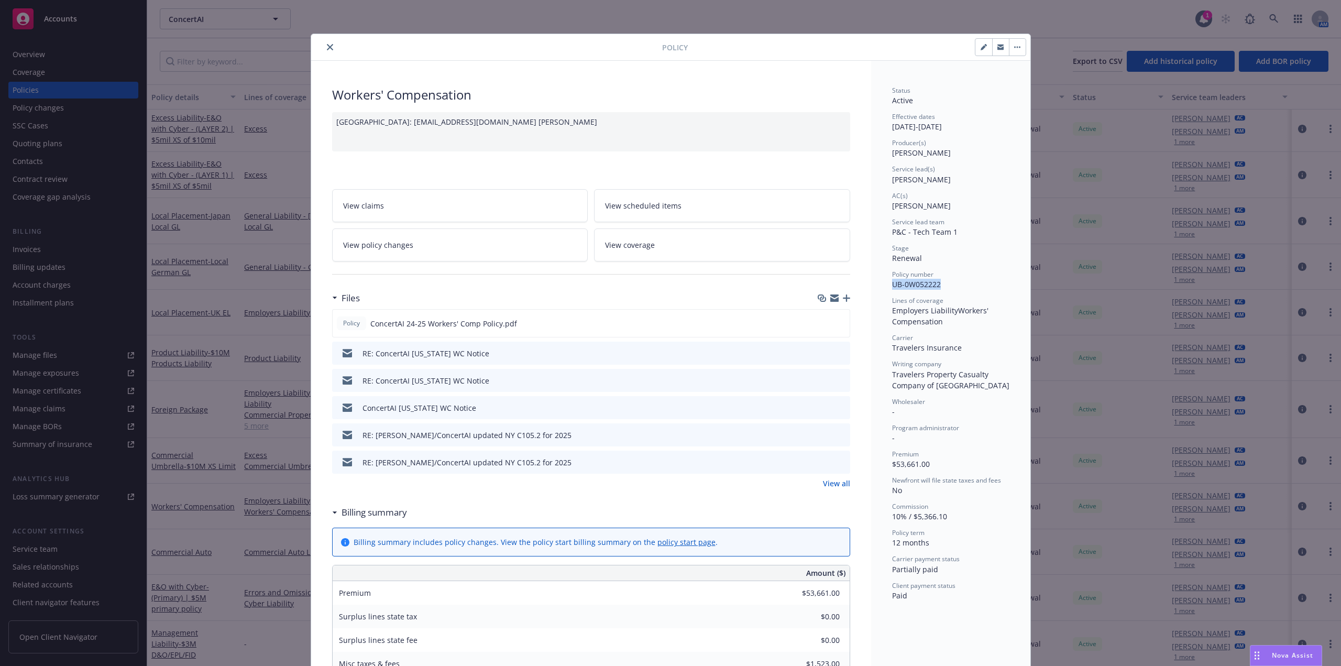
copy span "UB-0W052222"
click at [330, 45] on button "close" at bounding box center [330, 47] width 13 height 13
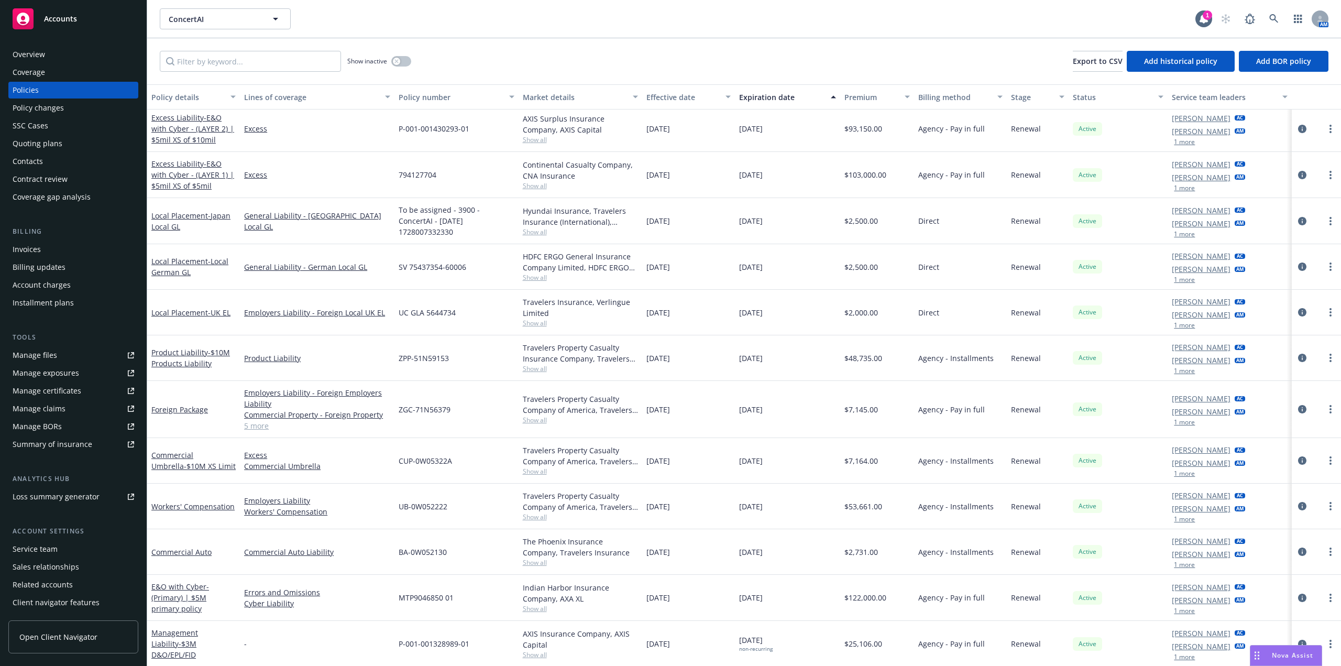
click at [355, 15] on div "ConcertAI ConcertAI" at bounding box center [677, 18] width 1035 height 21
drag, startPoint x: 130, startPoint y: 600, endPoint x: 134, endPoint y: 591, distance: 9.4
click at [130, 600] on div "Overview Coverage Policies Policy changes SSC Cases Quoting plans Contacts Cont…" at bounding box center [73, 350] width 147 height 632
